Goal: Communication & Community: Answer question/provide support

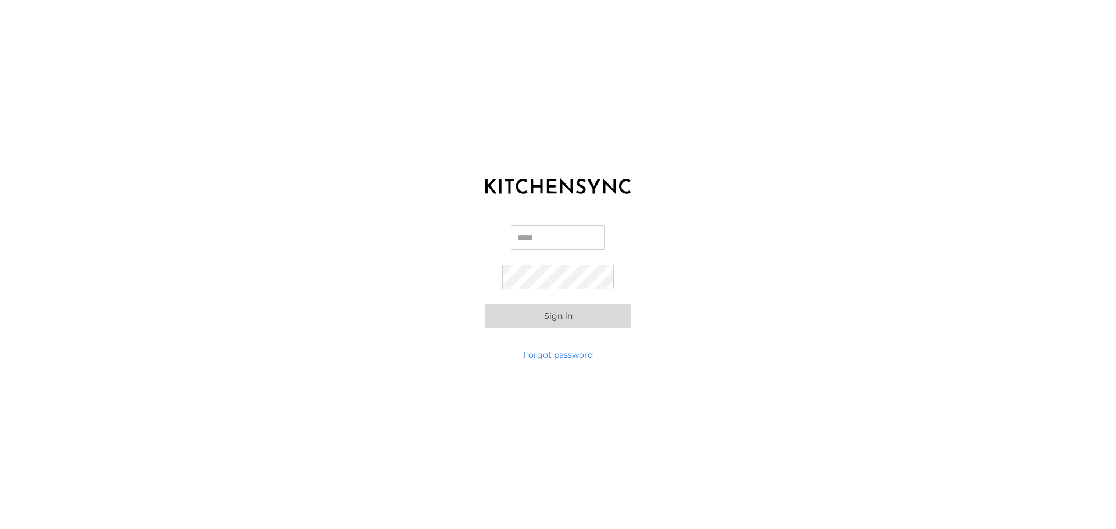
click at [562, 236] on input "Email" at bounding box center [558, 237] width 94 height 24
type input "**********"
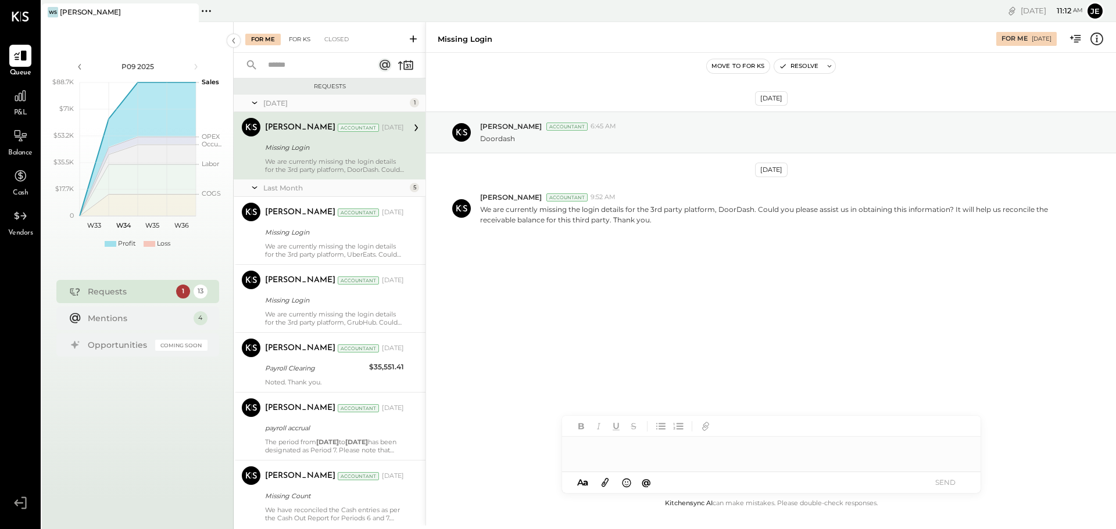
click at [300, 41] on div "For KS" at bounding box center [299, 40] width 33 height 12
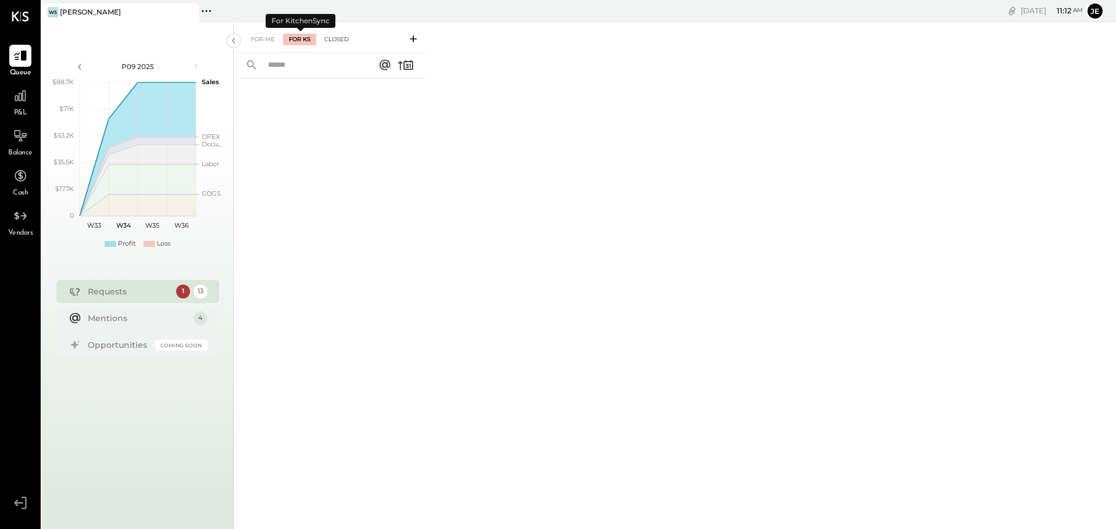
click at [342, 42] on div "Closed" at bounding box center [336, 40] width 36 height 12
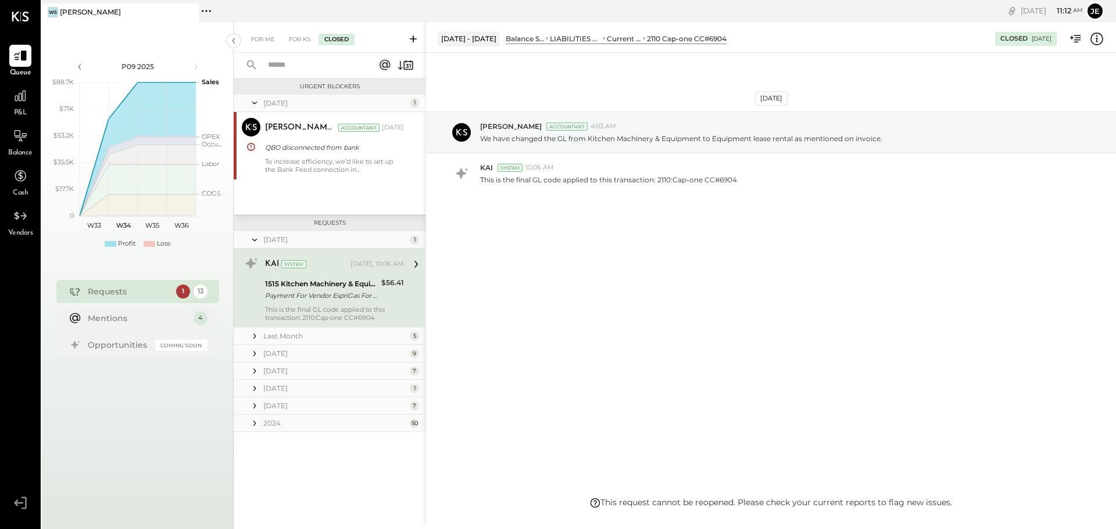
click at [255, 338] on icon at bounding box center [255, 337] width 12 height 12
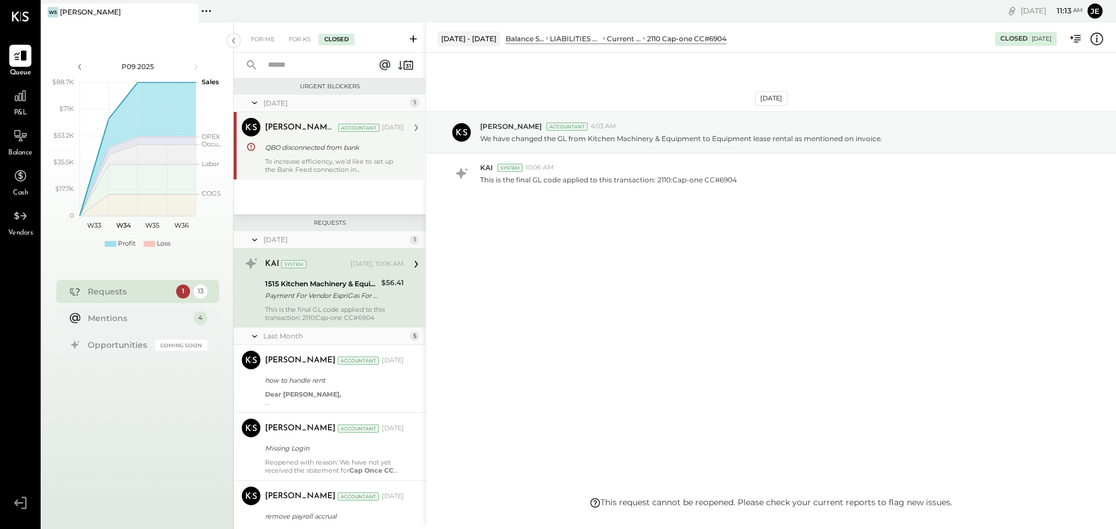
click at [352, 158] on div "To increase efficiency, we’d like to set up the Bank Feed connection in [GEOGRA…" at bounding box center [334, 165] width 139 height 16
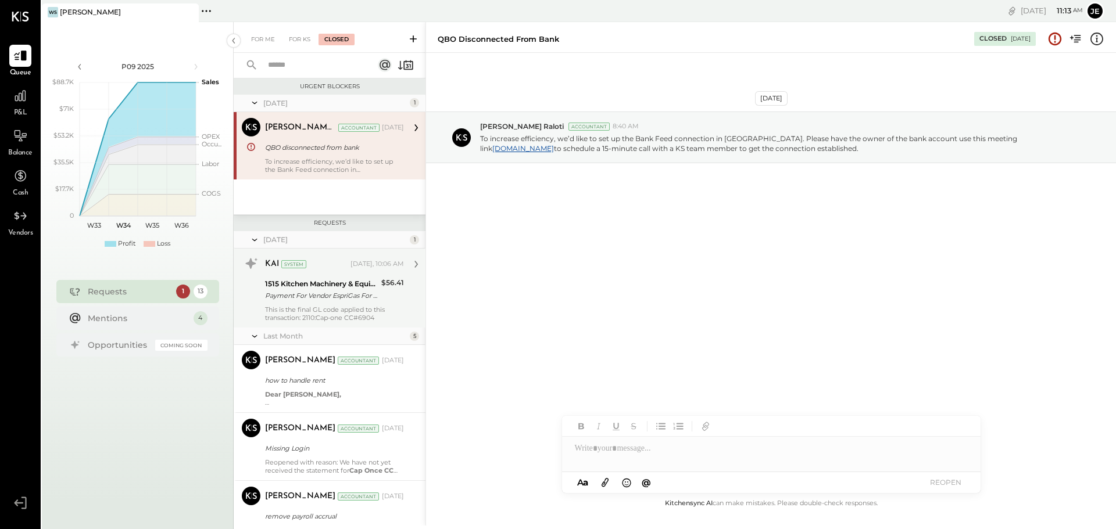
click at [342, 296] on div "Payment For Vendor EspriGas For Invoice IN06479508" at bounding box center [321, 296] width 113 height 12
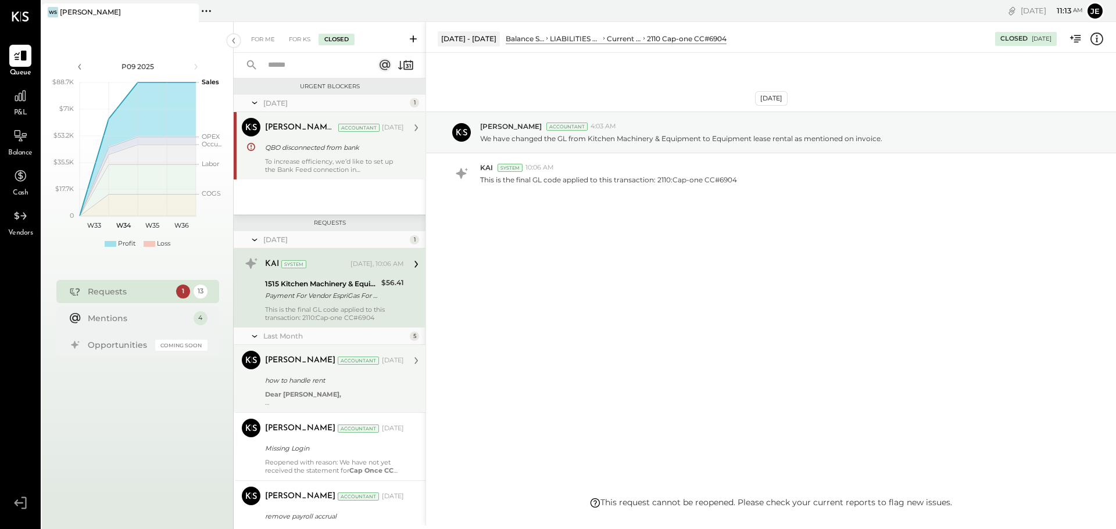
click at [292, 379] on div "how to handle rent" at bounding box center [332, 381] width 135 height 12
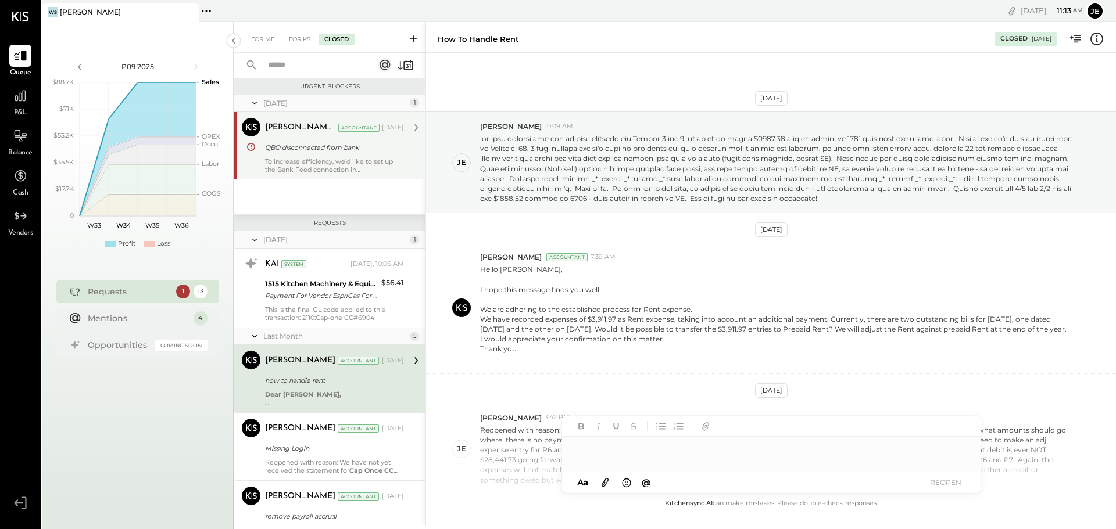
scroll to position [247, 0]
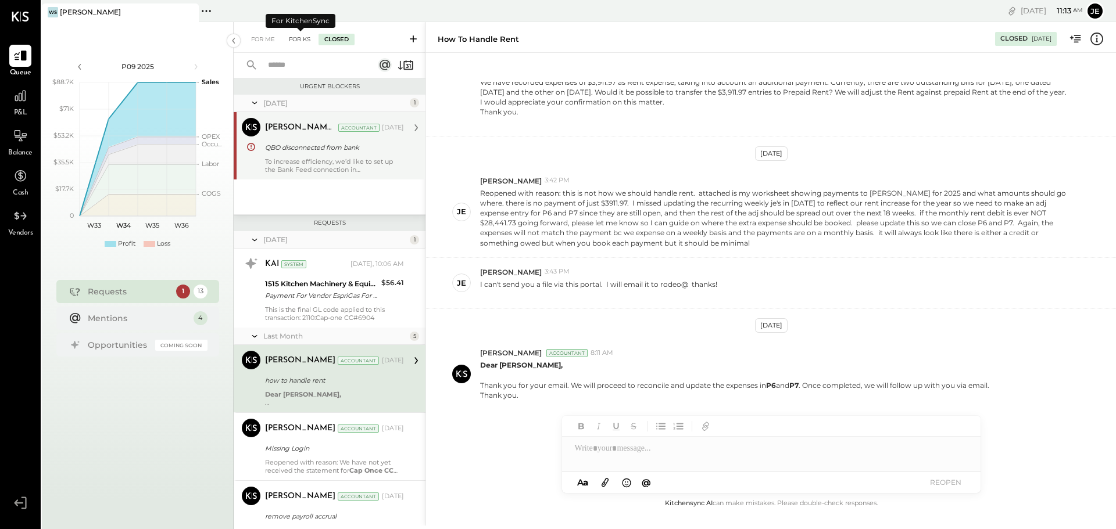
click at [297, 34] on div "For KS" at bounding box center [299, 40] width 33 height 12
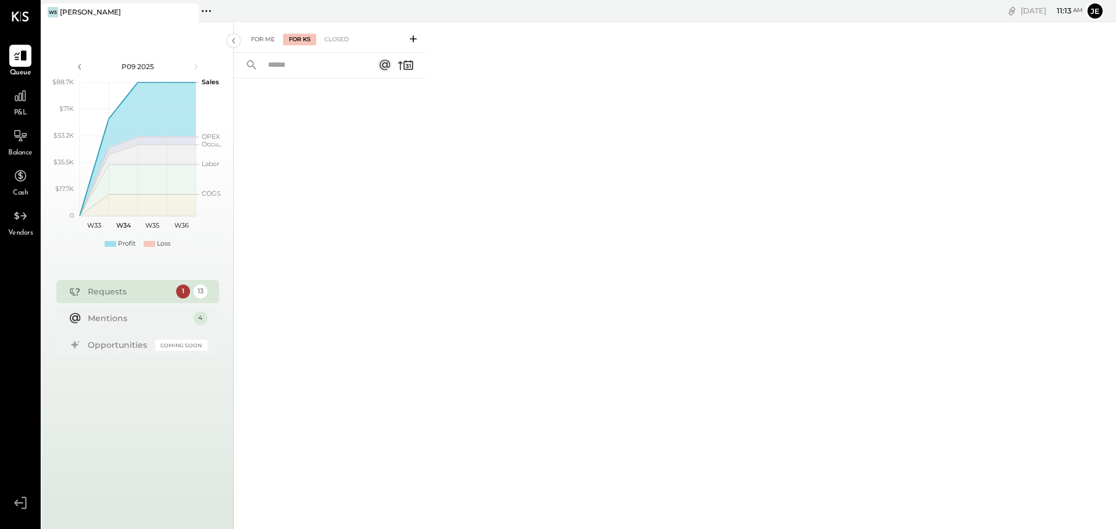
click at [261, 41] on div "For Me" at bounding box center [262, 40] width 35 height 12
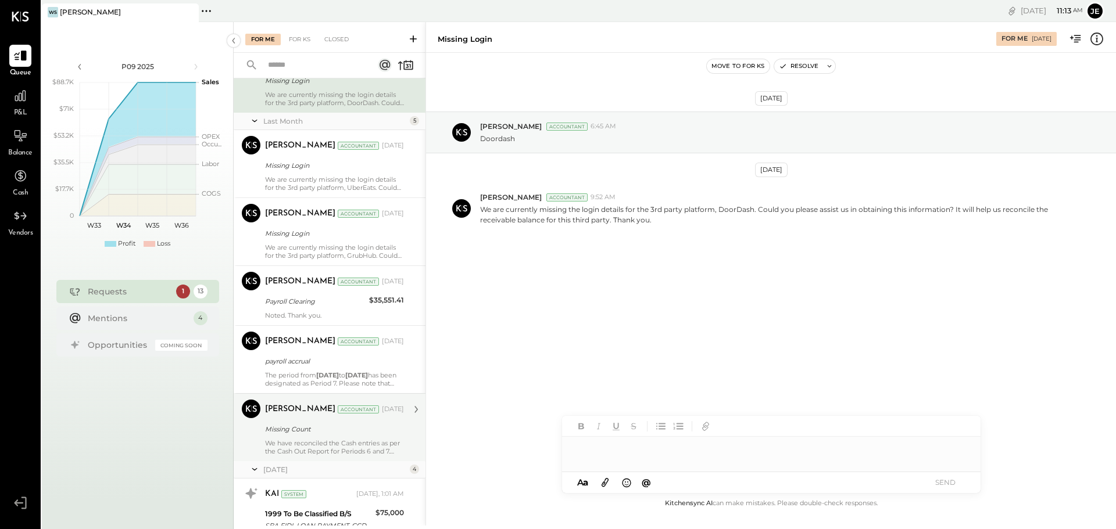
scroll to position [232, 0]
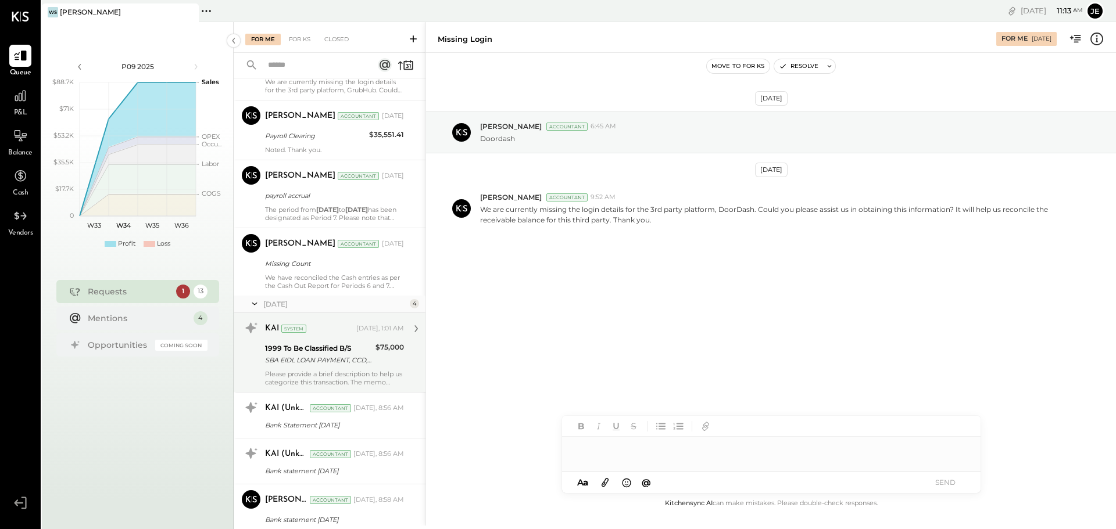
click at [316, 350] on div "1999 To Be Classified B/S" at bounding box center [318, 349] width 107 height 12
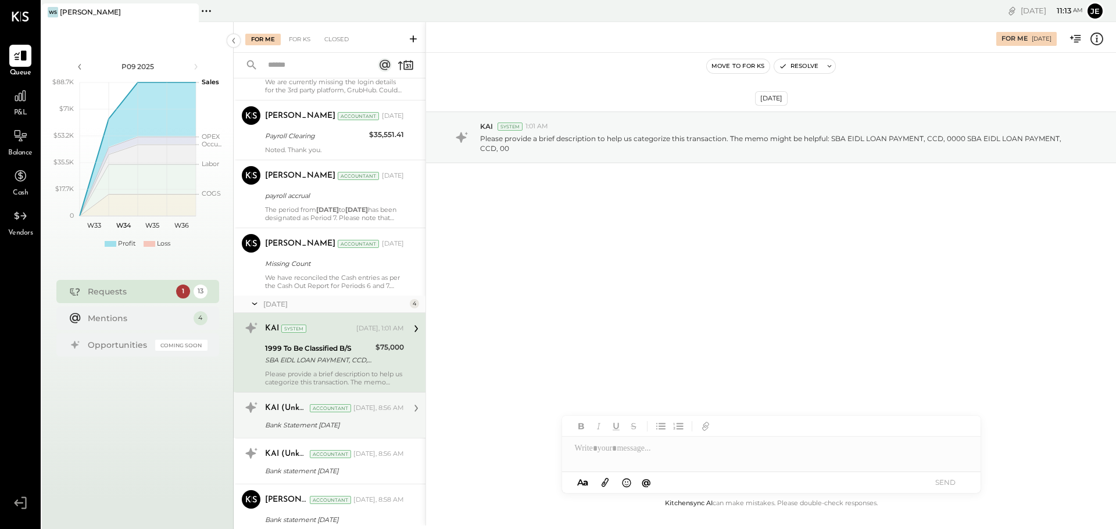
click at [365, 417] on div "KAI (Unknown) Accountant [DATE], 8:56 AM" at bounding box center [334, 409] width 139 height 20
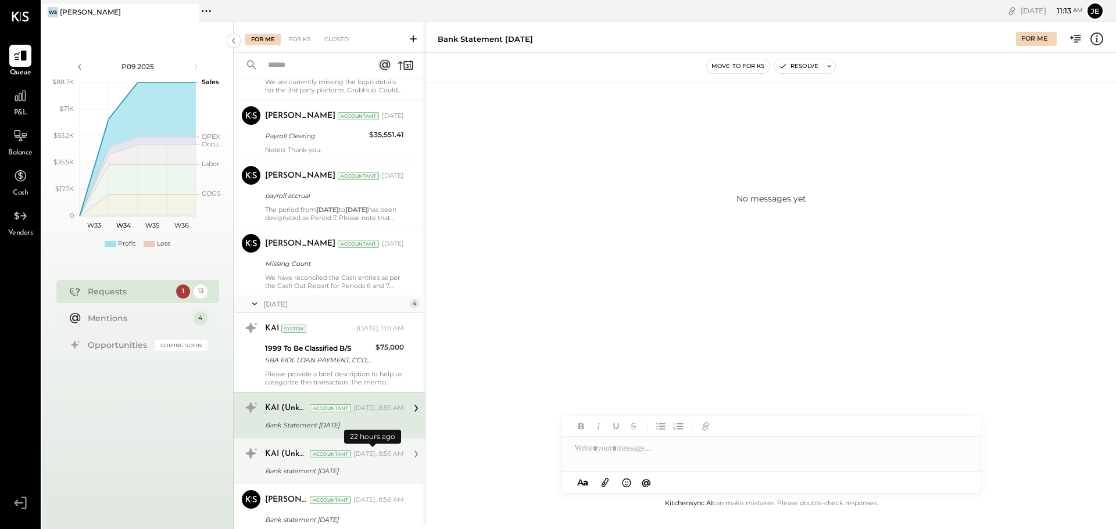
scroll to position [291, 0]
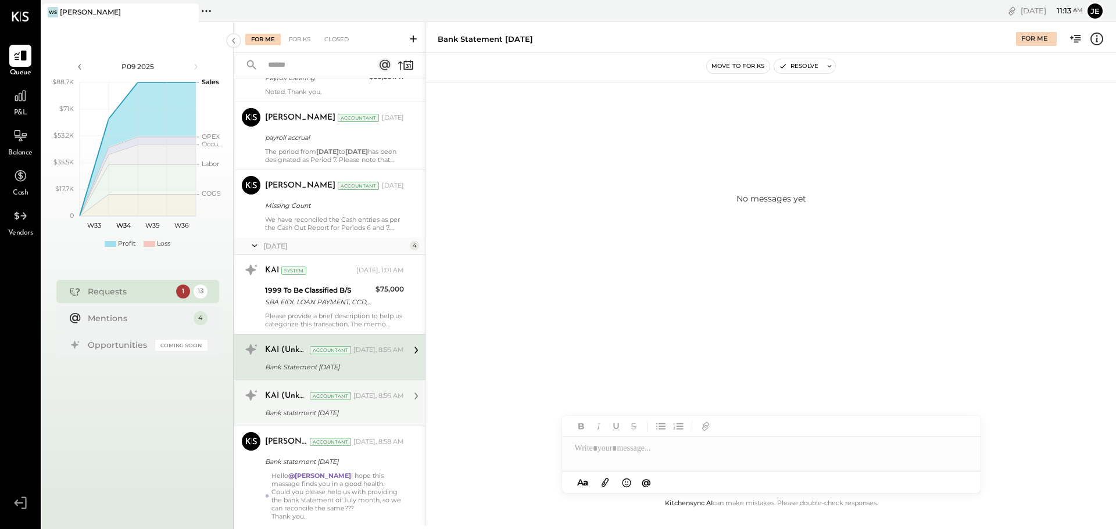
click at [368, 399] on div "[DATE], 8:56 AM" at bounding box center [378, 396] width 51 height 9
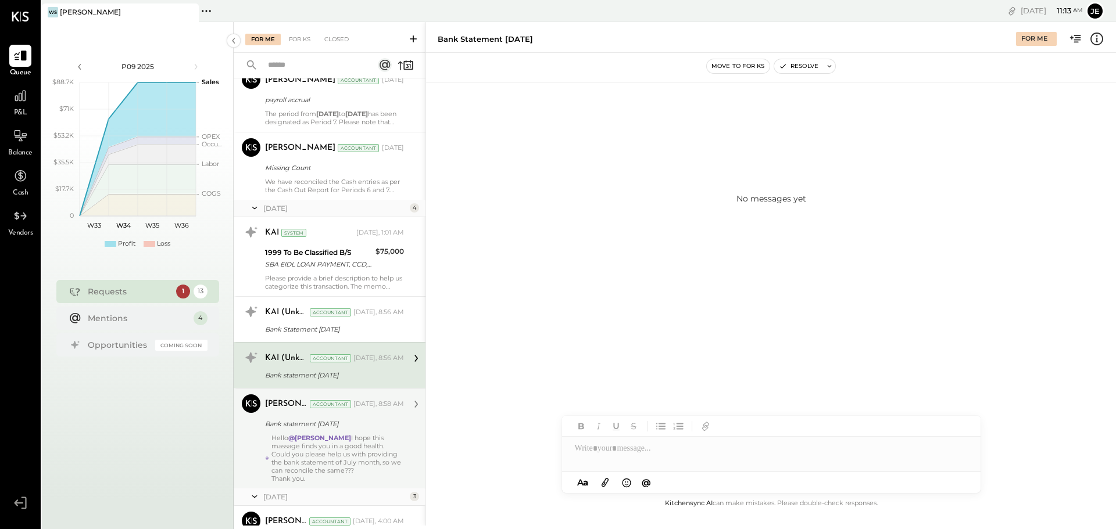
scroll to position [349, 0]
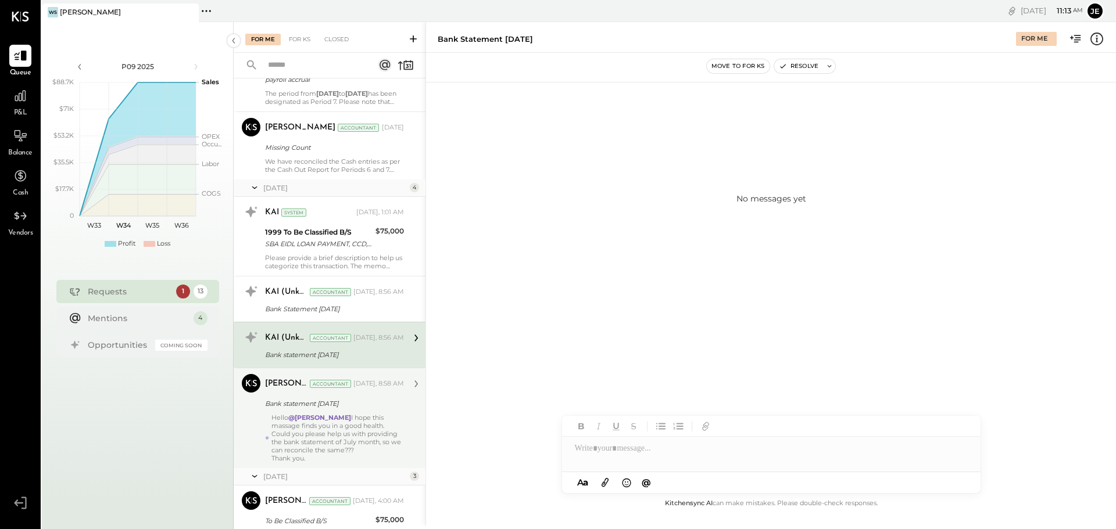
click at [360, 432] on div "Could you please help us with providing the bank statement of July month, so we…" at bounding box center [337, 446] width 132 height 33
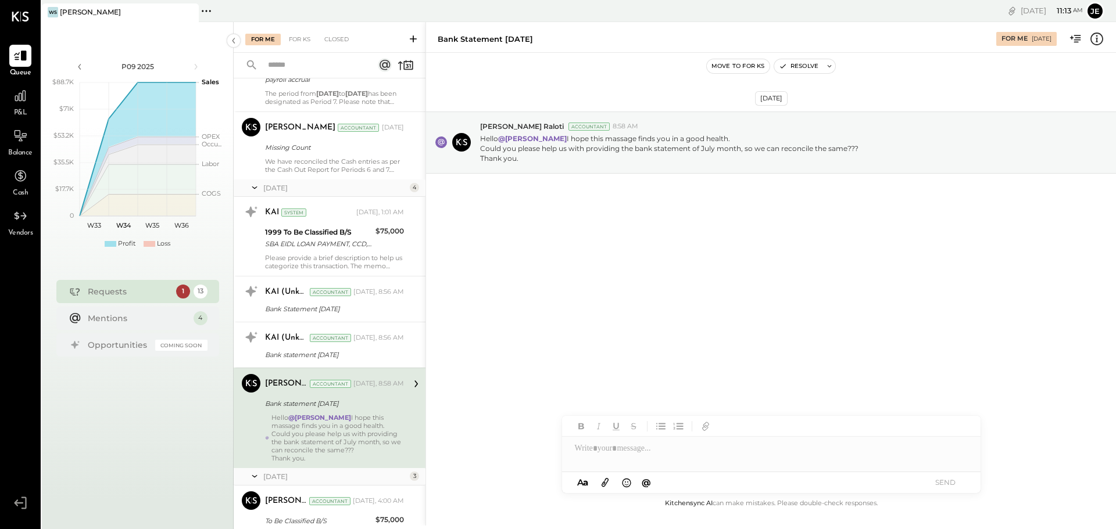
click at [655, 451] on div at bounding box center [771, 448] width 418 height 23
click at [942, 482] on button "SEND" at bounding box center [945, 483] width 46 height 16
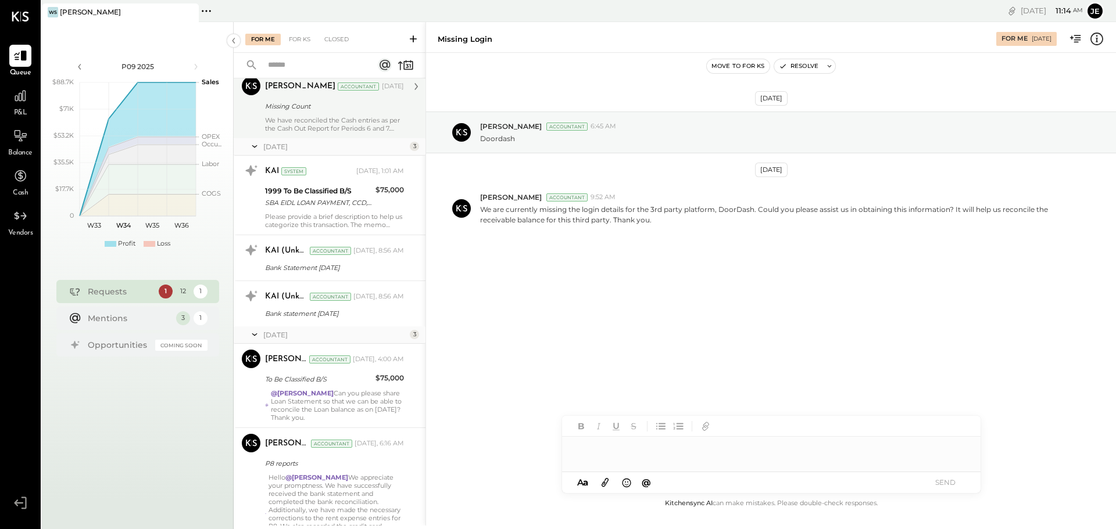
scroll to position [407, 0]
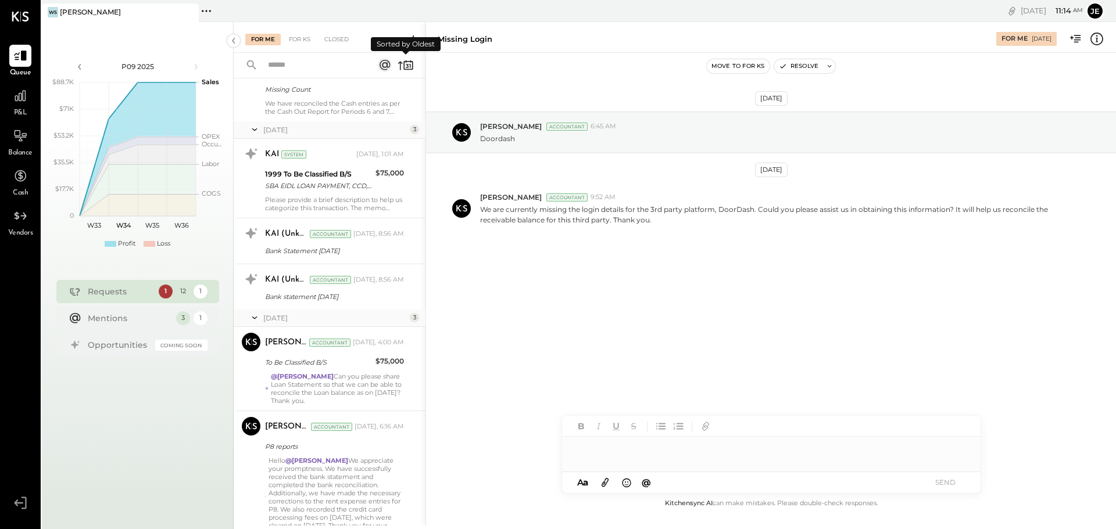
click at [404, 66] on icon at bounding box center [407, 65] width 9 height 9
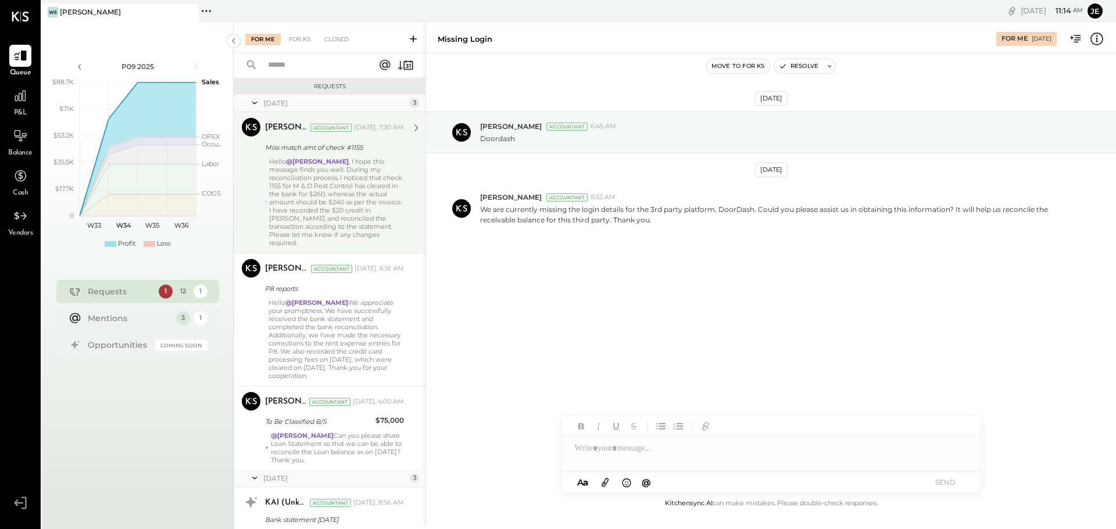
click at [366, 195] on div "Hello @[PERSON_NAME] , I hope this message finds you well. During my reconcilia…" at bounding box center [336, 201] width 135 height 89
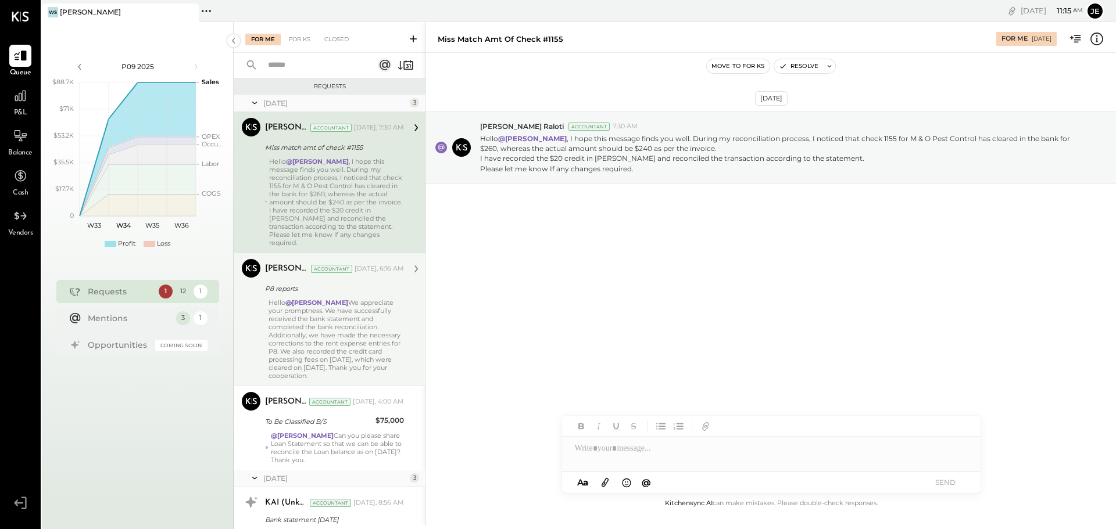
click at [359, 324] on div "Hello @[PERSON_NAME] We appreciate your promptness. We have successfully receiv…" at bounding box center [335, 339] width 135 height 81
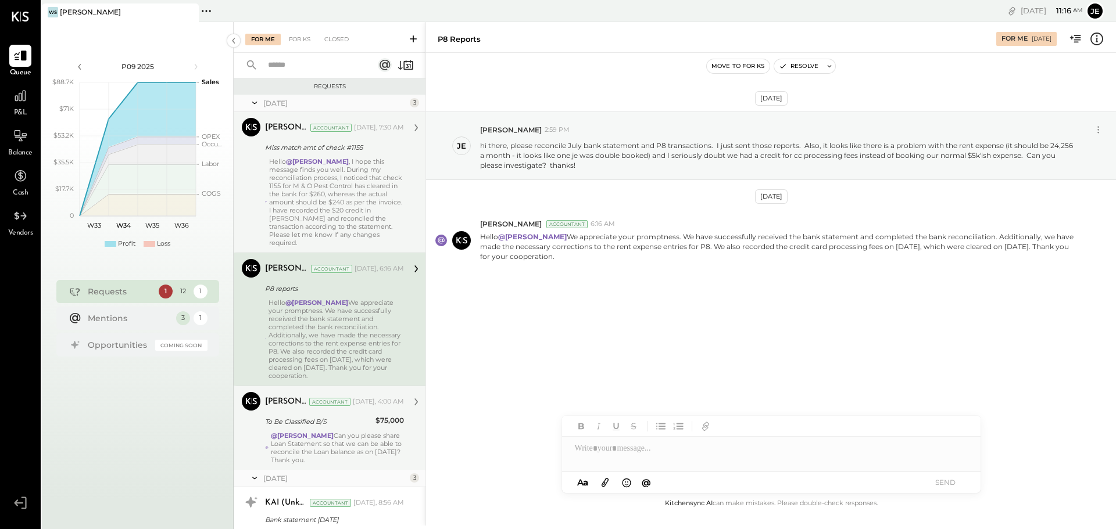
click at [340, 436] on div "@[PERSON_NAME] Can you please share Loan Statement so that we can be able to re…" at bounding box center [337, 448] width 133 height 33
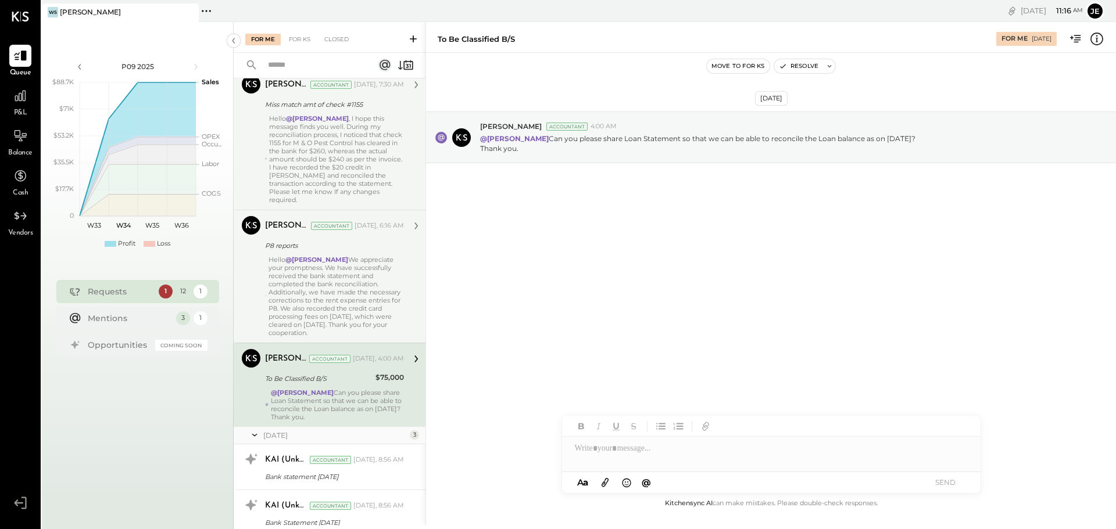
scroll to position [116, 0]
